Goal: Find specific page/section: Find specific page/section

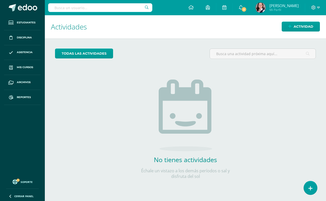
click at [54, 8] on input "text" at bounding box center [100, 7] width 104 height 9
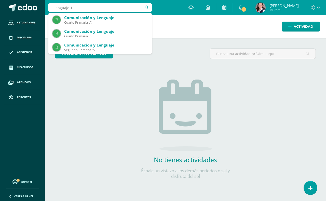
type input "lenguaje"
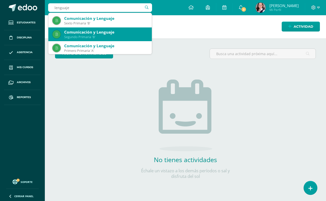
scroll to position [124, 0]
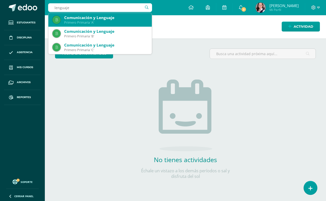
click at [104, 22] on div "Primero Primaria 'A'" at bounding box center [105, 22] width 83 height 4
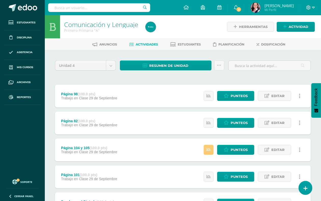
click at [55, 7] on input "text" at bounding box center [99, 7] width 102 height 9
type input "lenguaje"
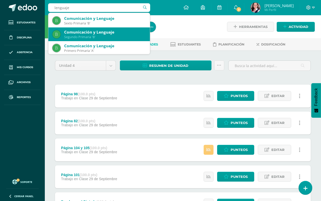
scroll to position [124, 0]
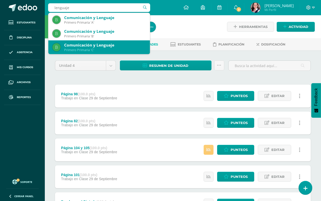
click at [97, 48] on div "Comunicación y Lenguaje" at bounding box center [105, 45] width 82 height 5
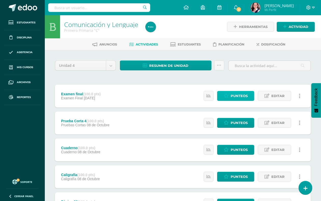
click at [239, 95] on span "Punteos" at bounding box center [239, 95] width 17 height 9
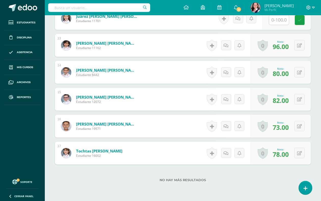
scroll to position [478, 0]
